Goal: Task Accomplishment & Management: Use online tool/utility

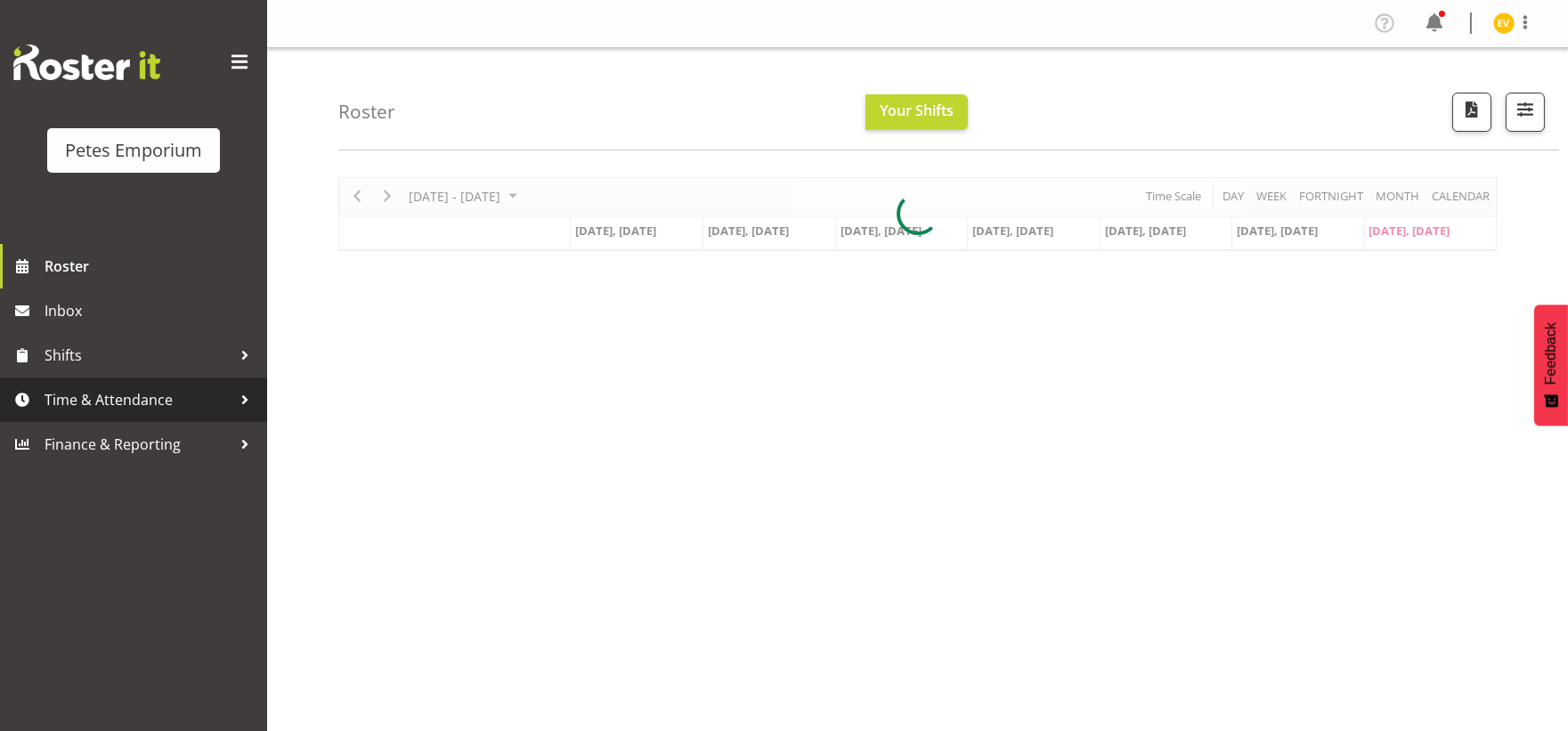
click at [194, 403] on span "Time & Attendance" at bounding box center [138, 400] width 187 height 27
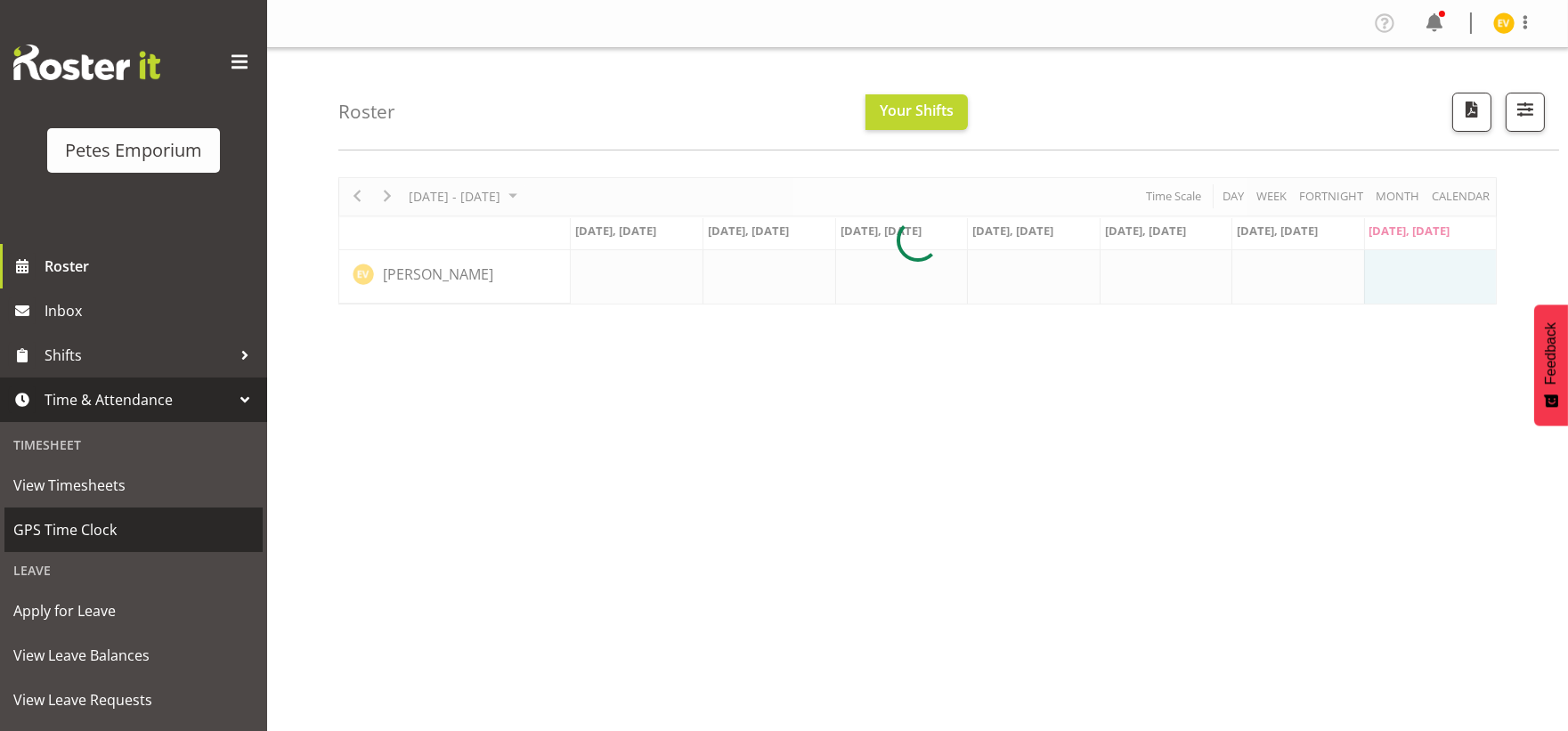
click at [169, 536] on span "GPS Time Clock" at bounding box center [133, 530] width 241 height 27
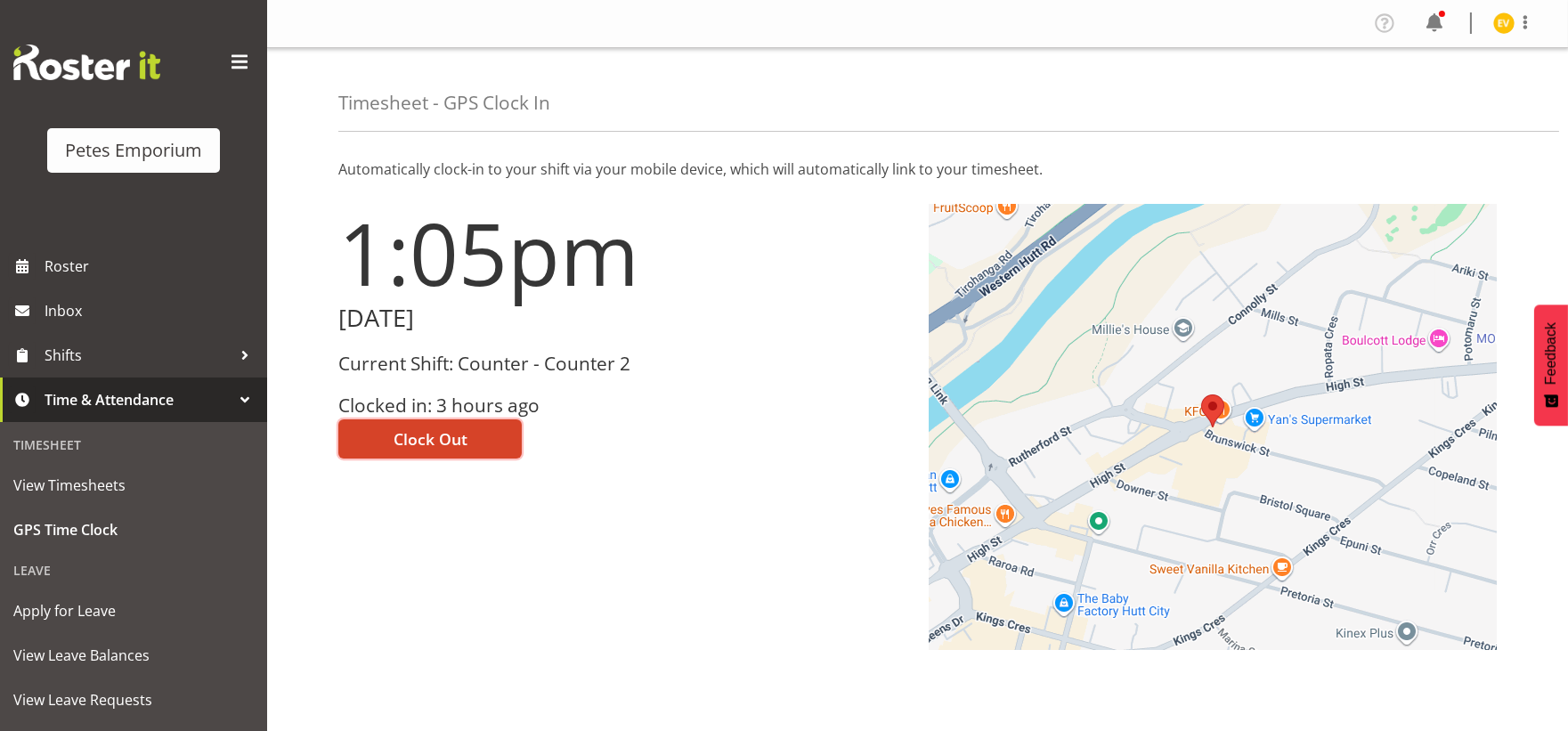
click at [473, 441] on button "Clock Out" at bounding box center [430, 439] width 184 height 39
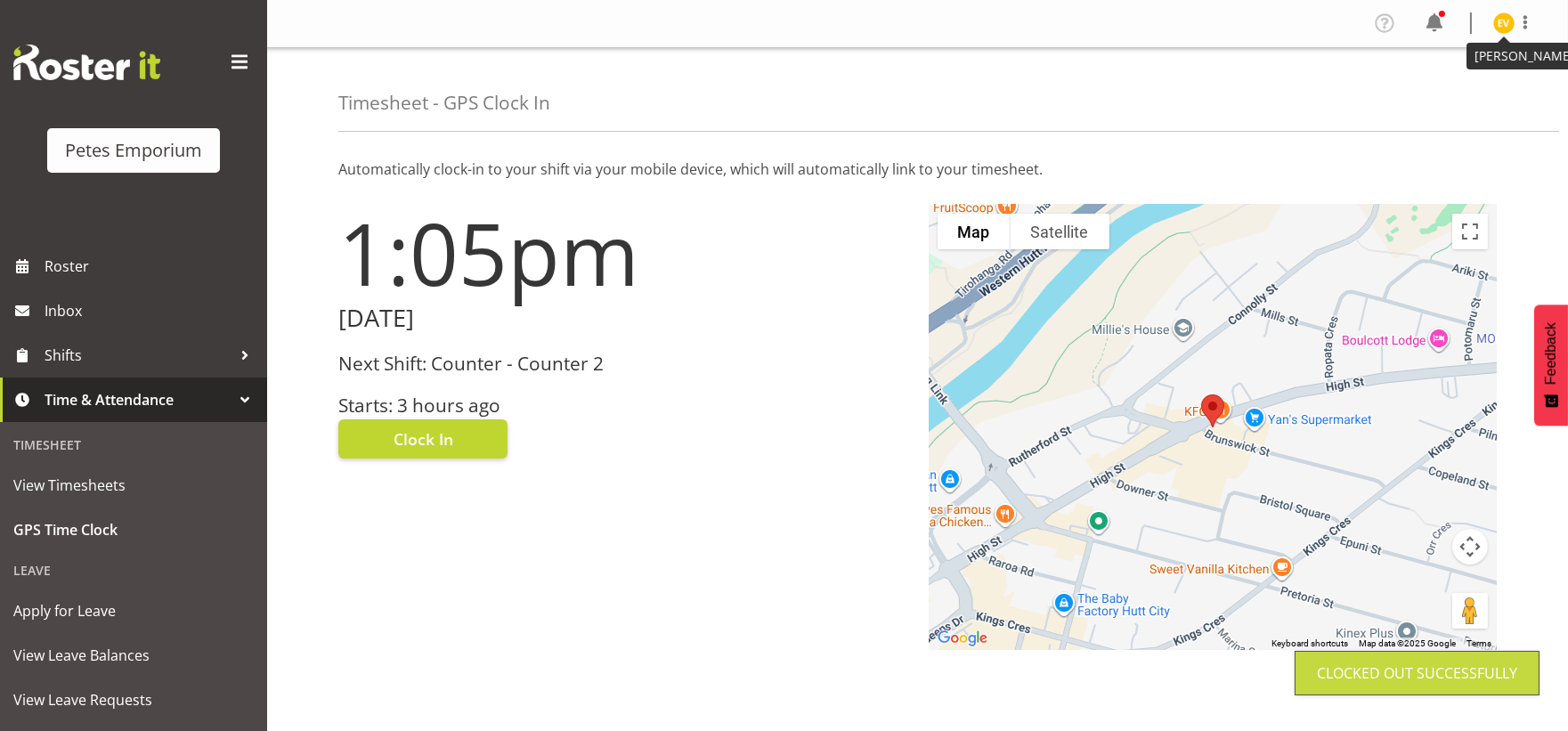
click at [1503, 29] on img at bounding box center [1503, 23] width 21 height 21
click at [1491, 93] on link "Log Out" at bounding box center [1450, 93] width 171 height 32
